Goal: Task Accomplishment & Management: Complete application form

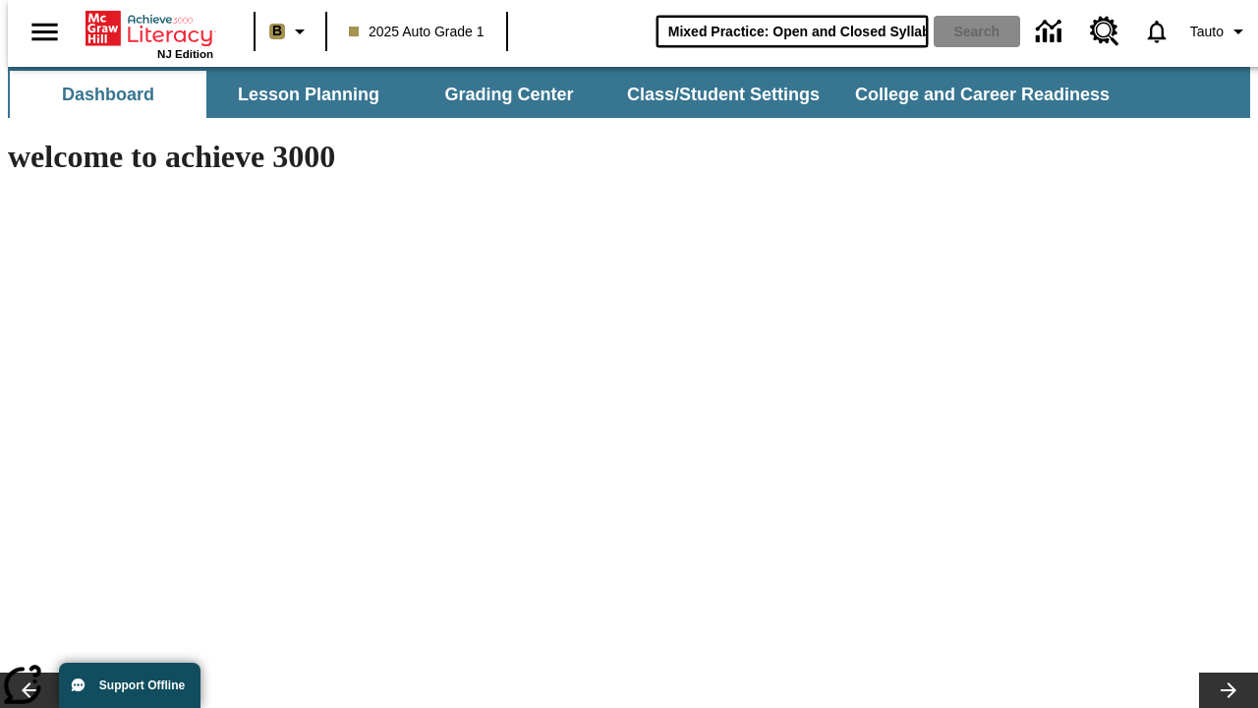
type input "Mixed Practice: Open and Closed Syllables"
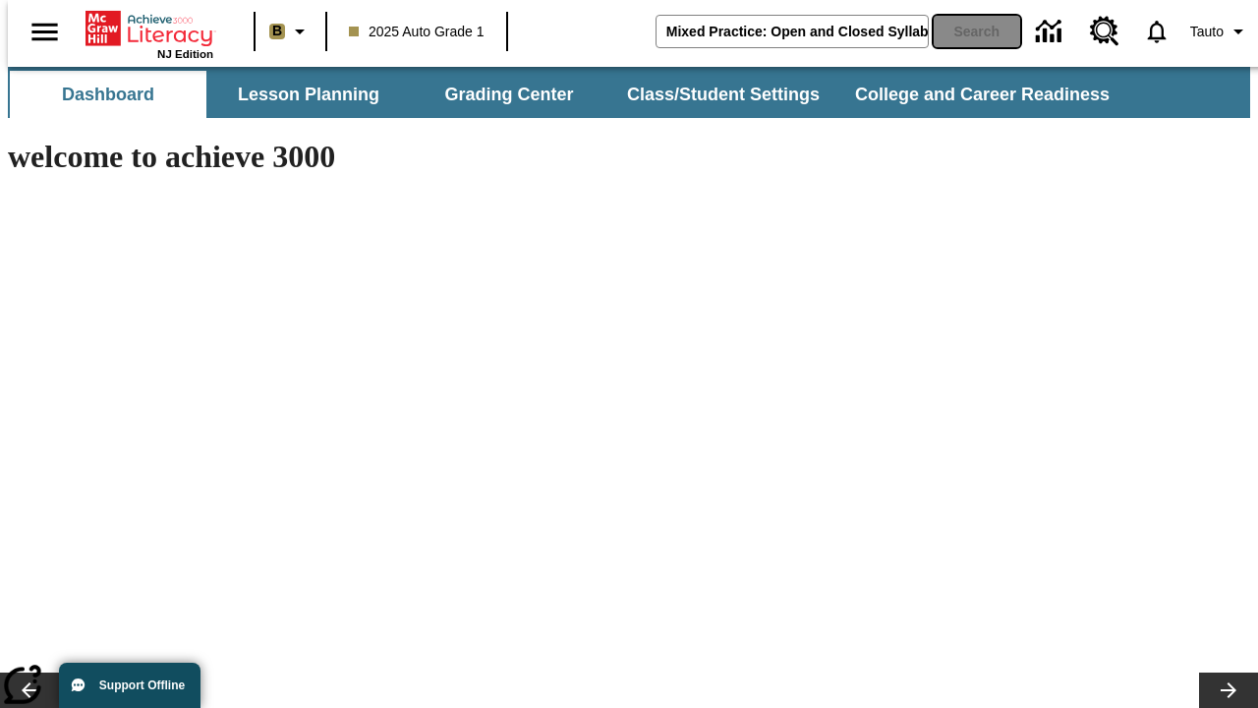
click at [965, 31] on button "Search" at bounding box center [977, 31] width 87 height 31
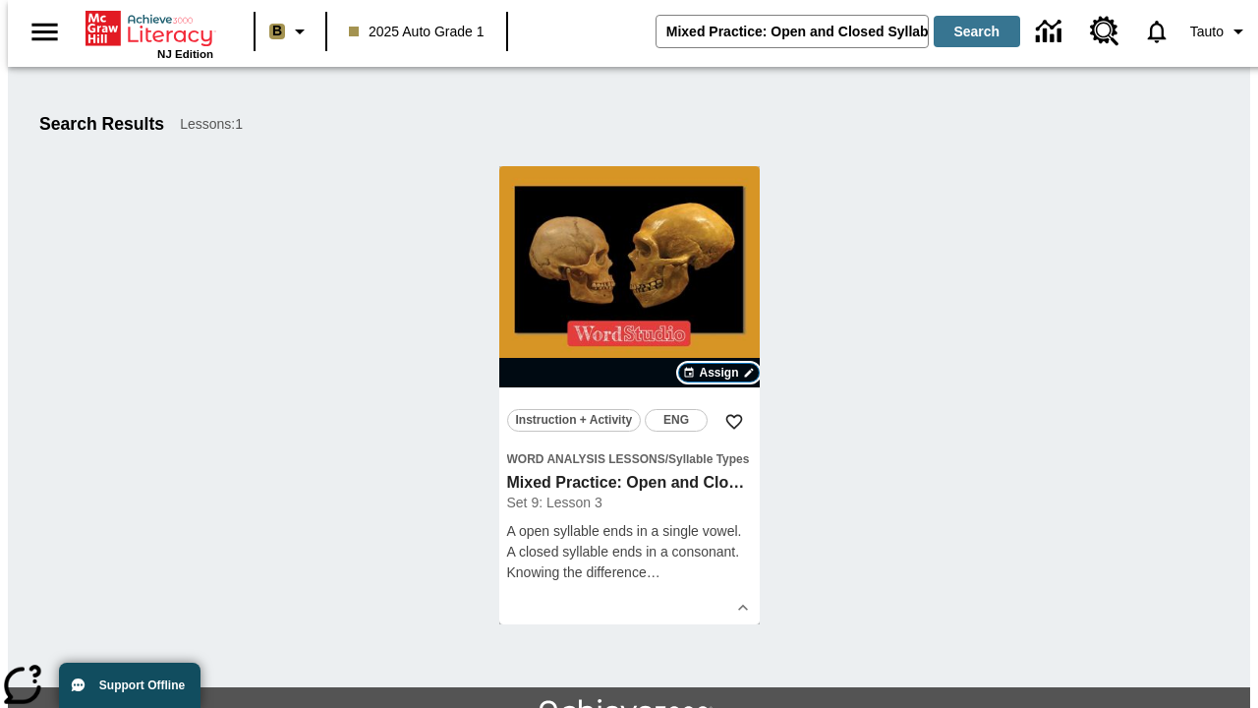
click at [720, 373] on span "Assign" at bounding box center [718, 373] width 39 height 18
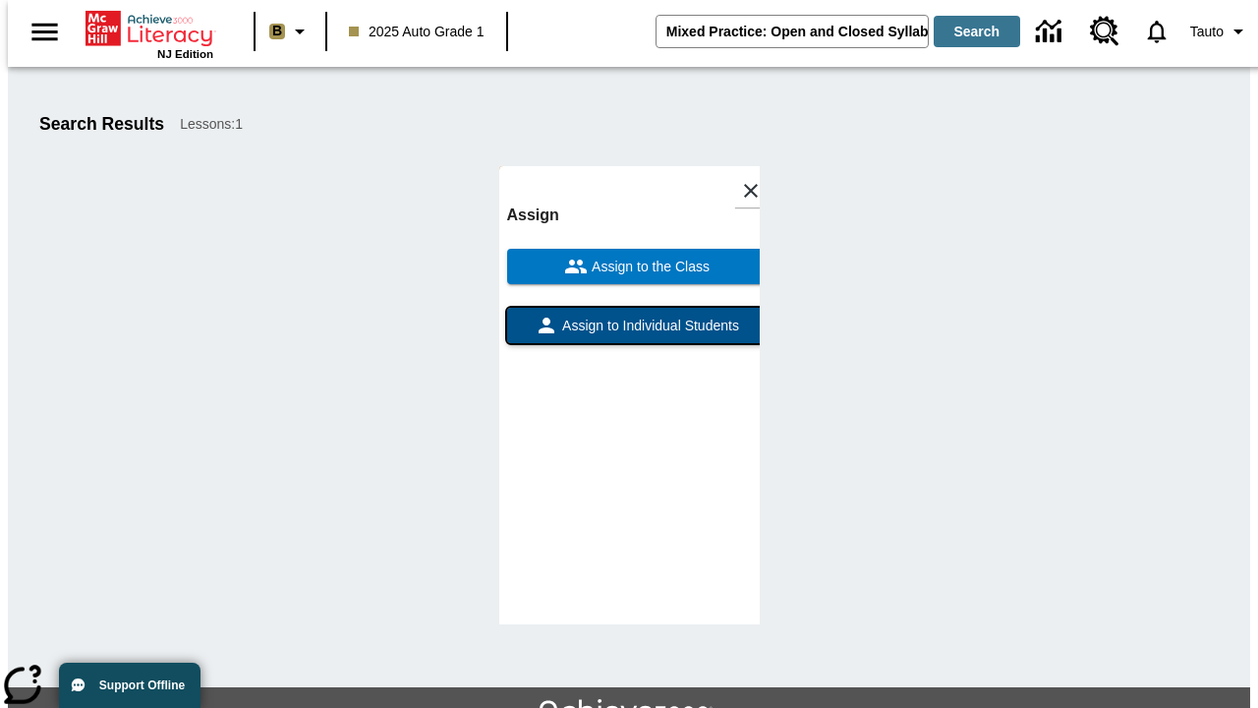
click at [629, 334] on span "Assign to Individual Students" at bounding box center [648, 326] width 181 height 21
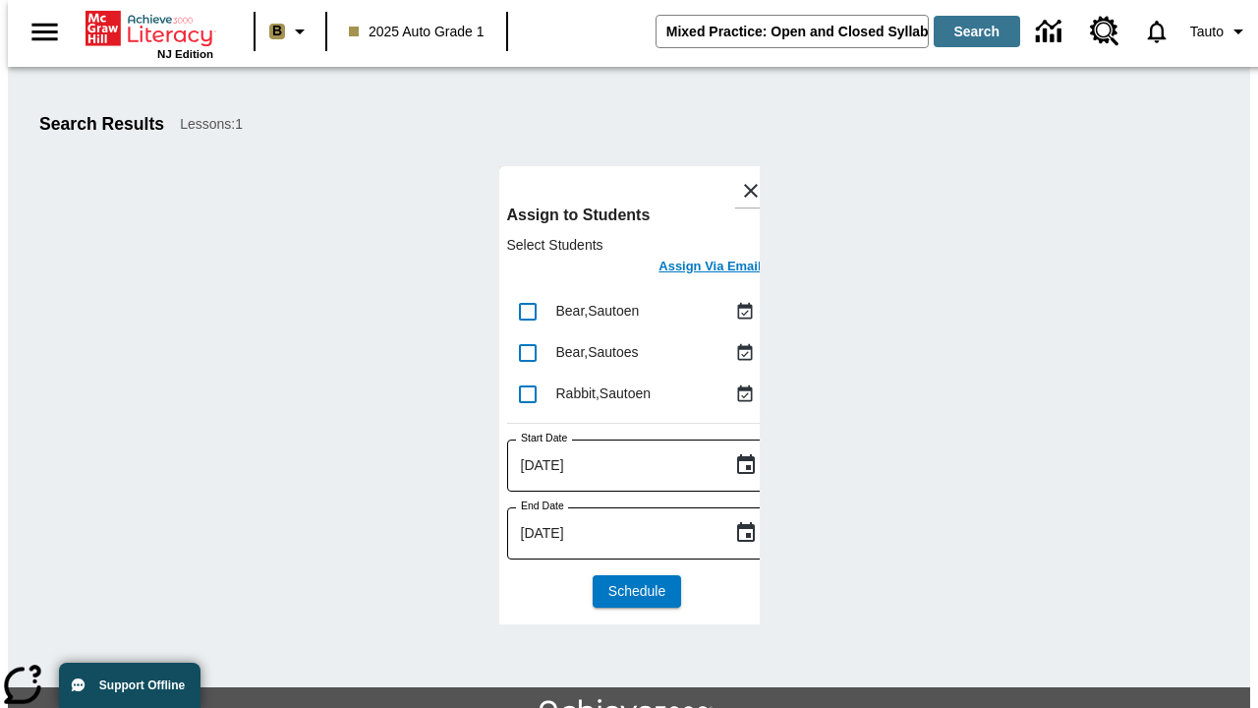
click at [527, 311] on input "lesson details" at bounding box center [527, 311] width 41 height 41
checkbox input "true"
click at [527, 352] on input "lesson details" at bounding box center [527, 352] width 41 height 41
checkbox input "true"
click at [527, 393] on input "lesson details" at bounding box center [527, 394] width 41 height 41
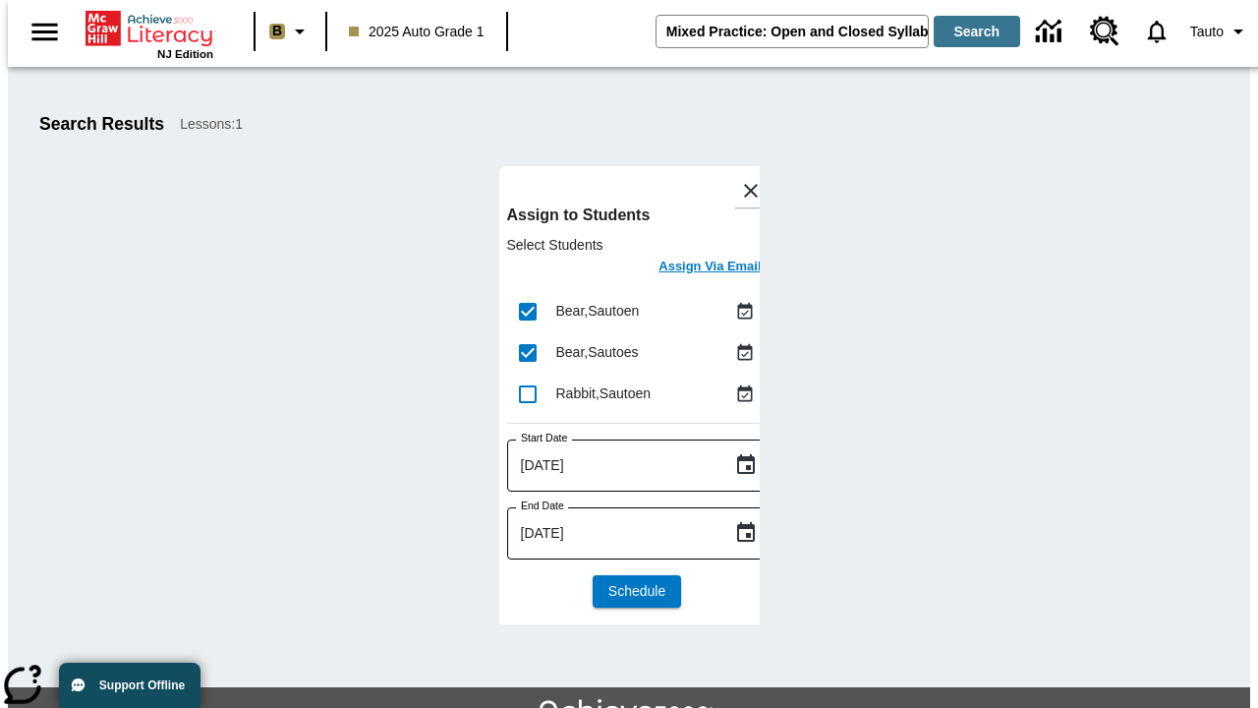
checkbox input "true"
click at [734, 465] on icon "Choose date, selected date is Sep 1, 2025" at bounding box center [746, 465] width 24 height 24
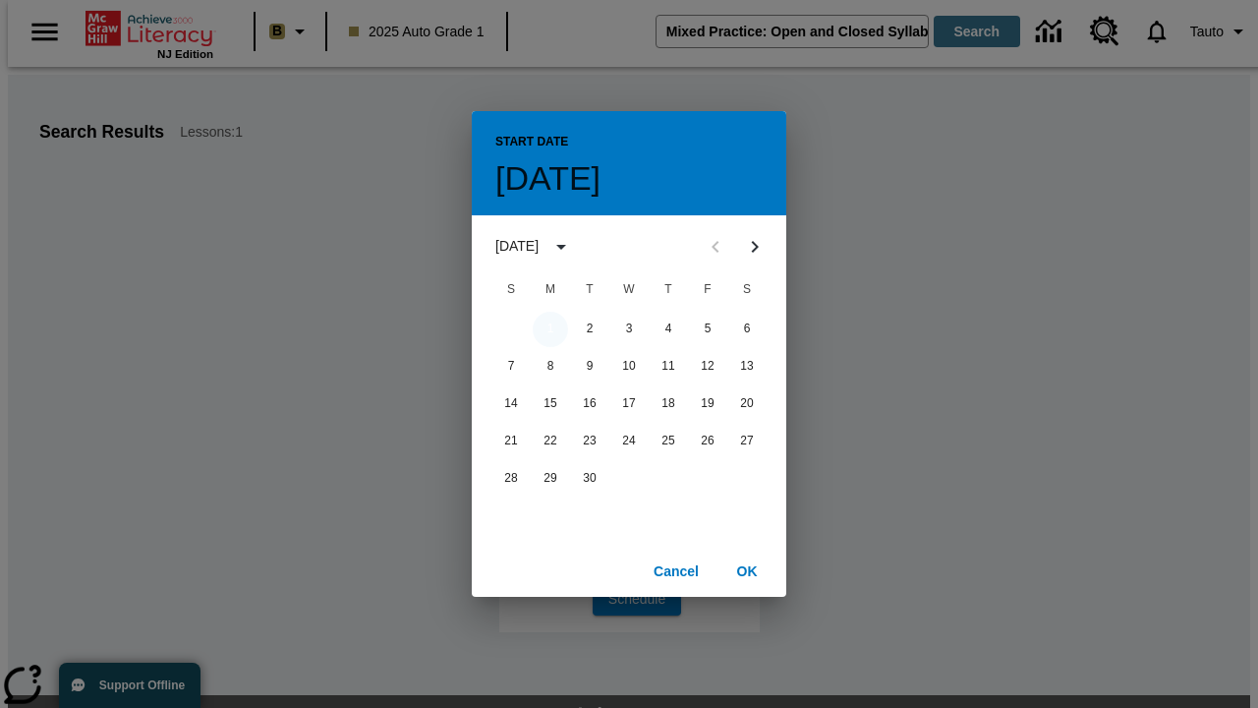
click at [550, 328] on button "1" at bounding box center [550, 329] width 35 height 35
click at [747, 570] on button "OK" at bounding box center [747, 571] width 63 height 36
